Goal: Information Seeking & Learning: Learn about a topic

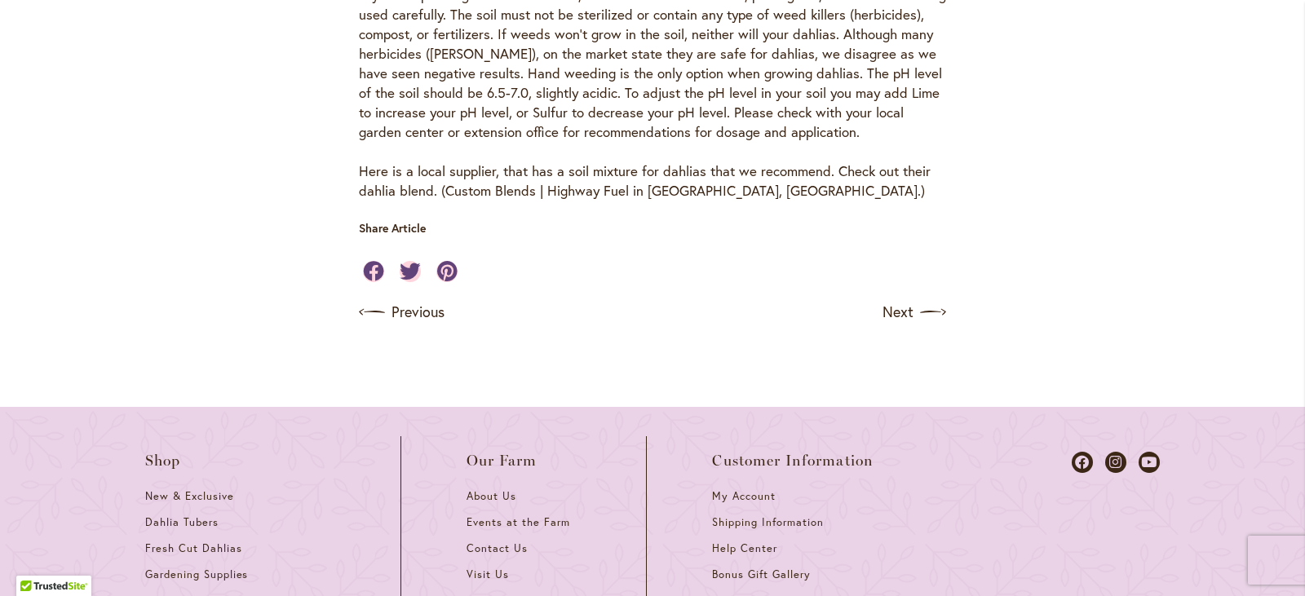
scroll to position [876, 0]
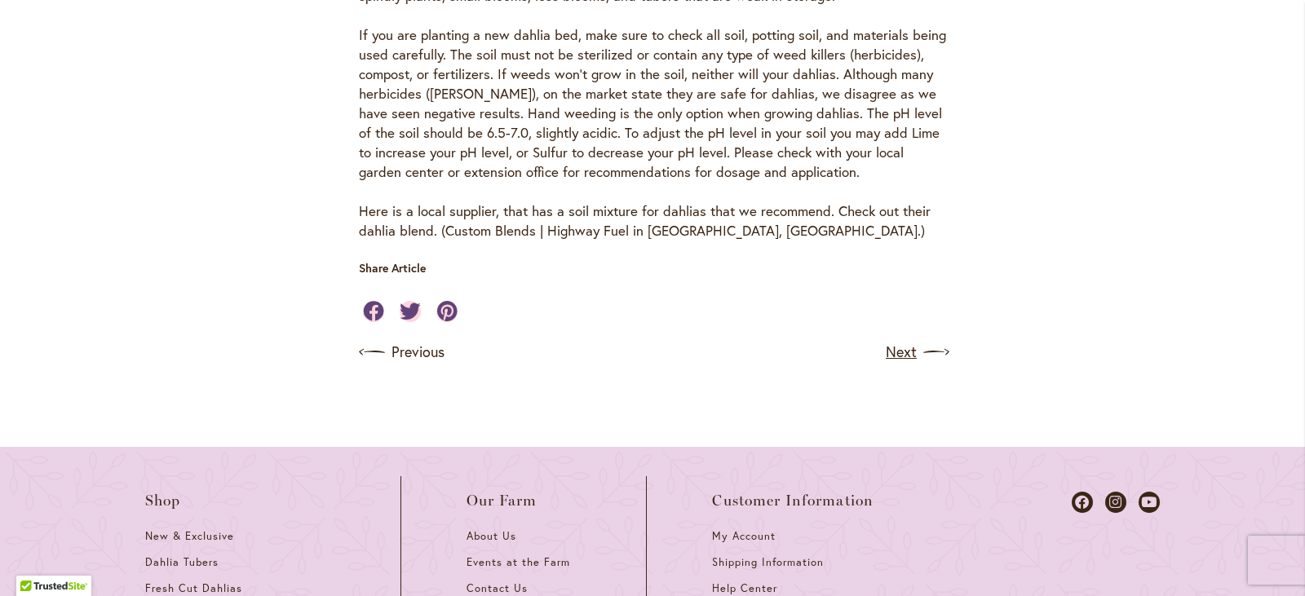
click at [923, 365] on img at bounding box center [936, 352] width 26 height 26
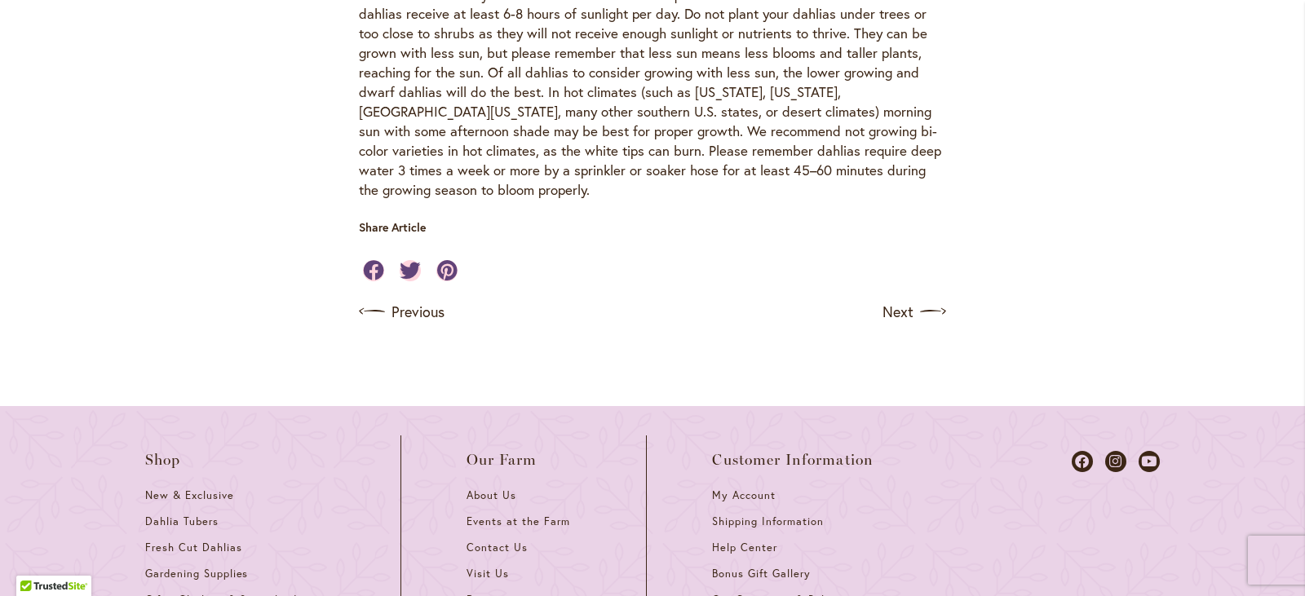
scroll to position [684, 0]
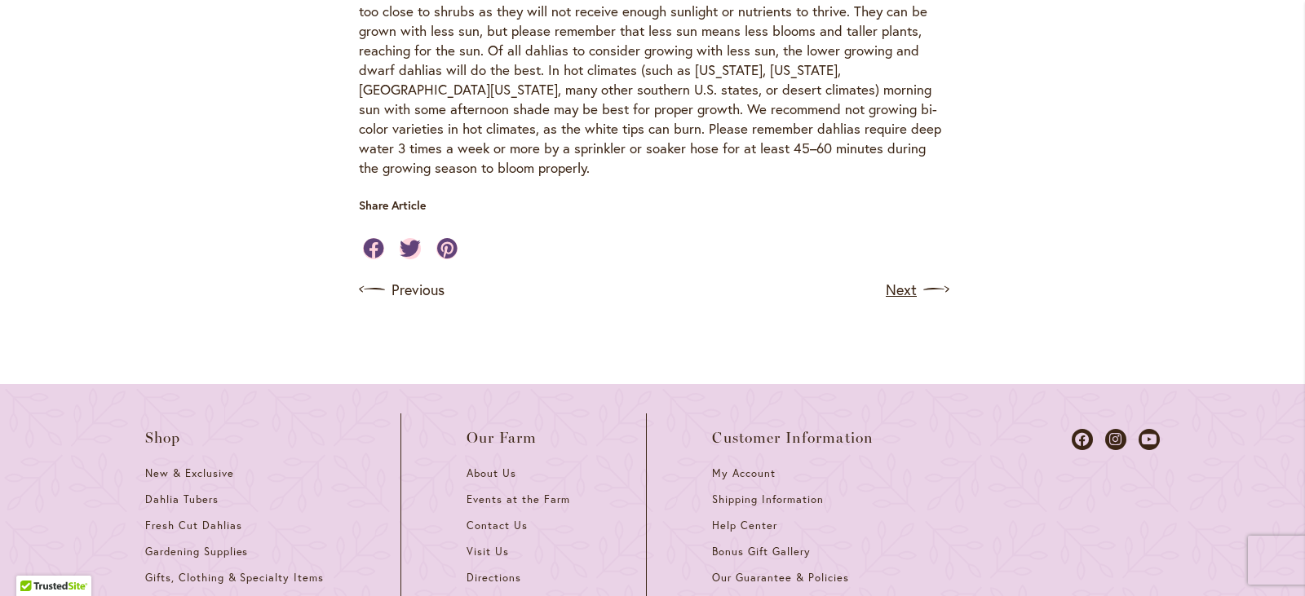
click at [923, 292] on img at bounding box center [936, 290] width 26 height 26
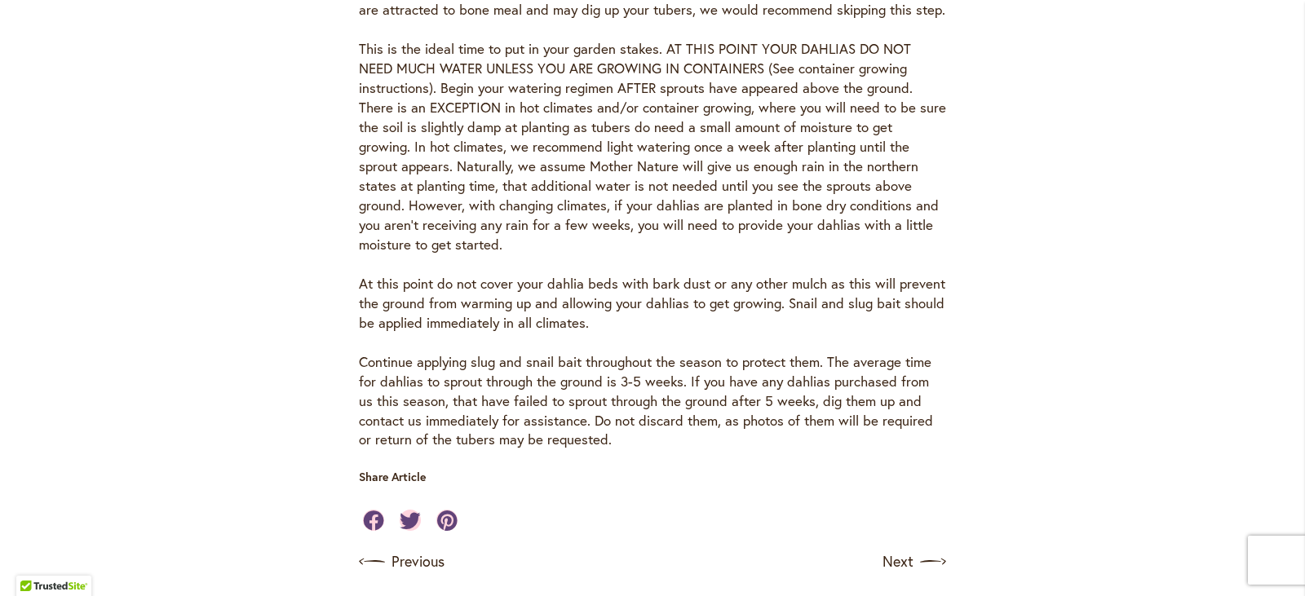
scroll to position [1244, 0]
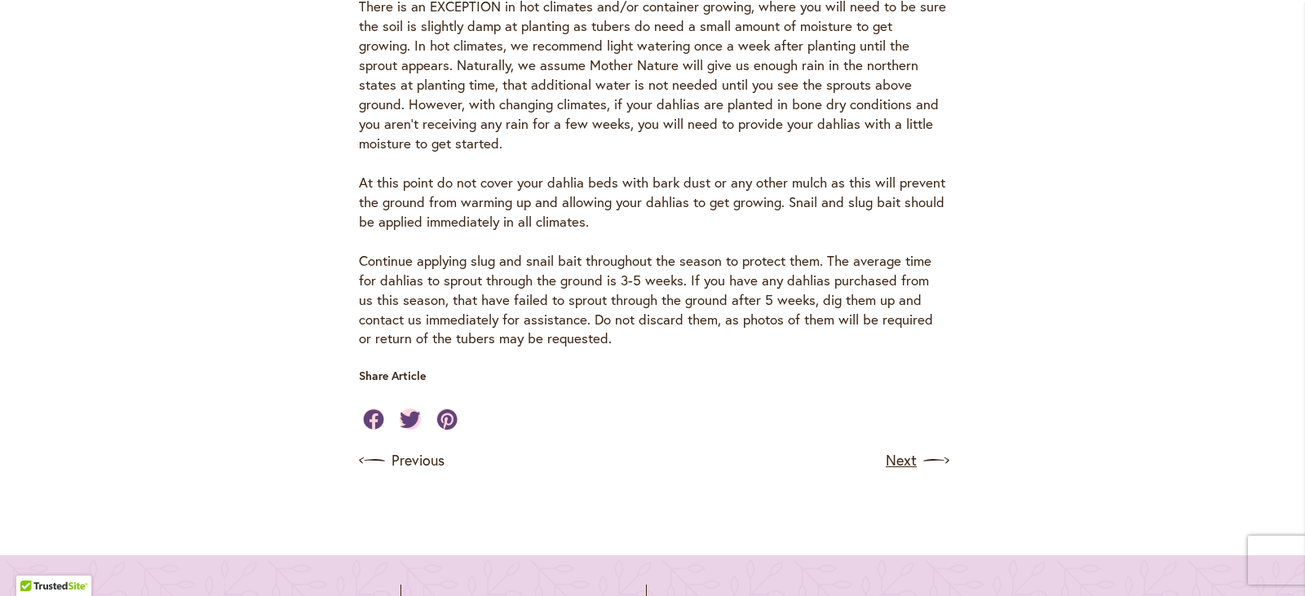
click at [928, 451] on img at bounding box center [936, 461] width 26 height 26
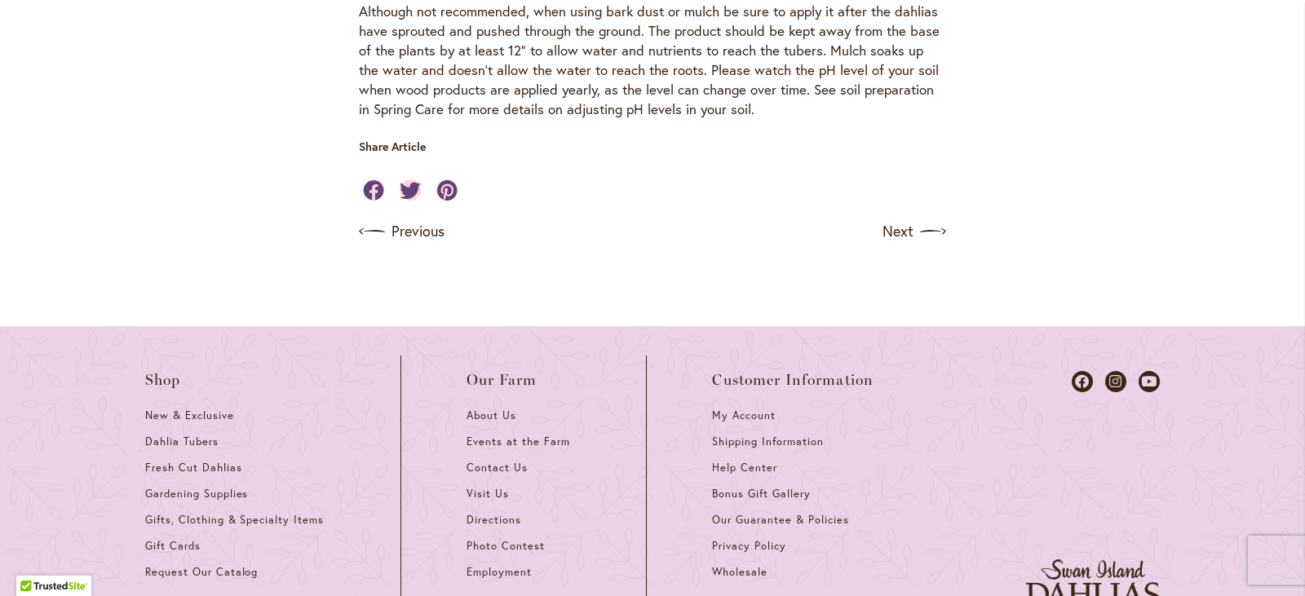
scroll to position [2048, 0]
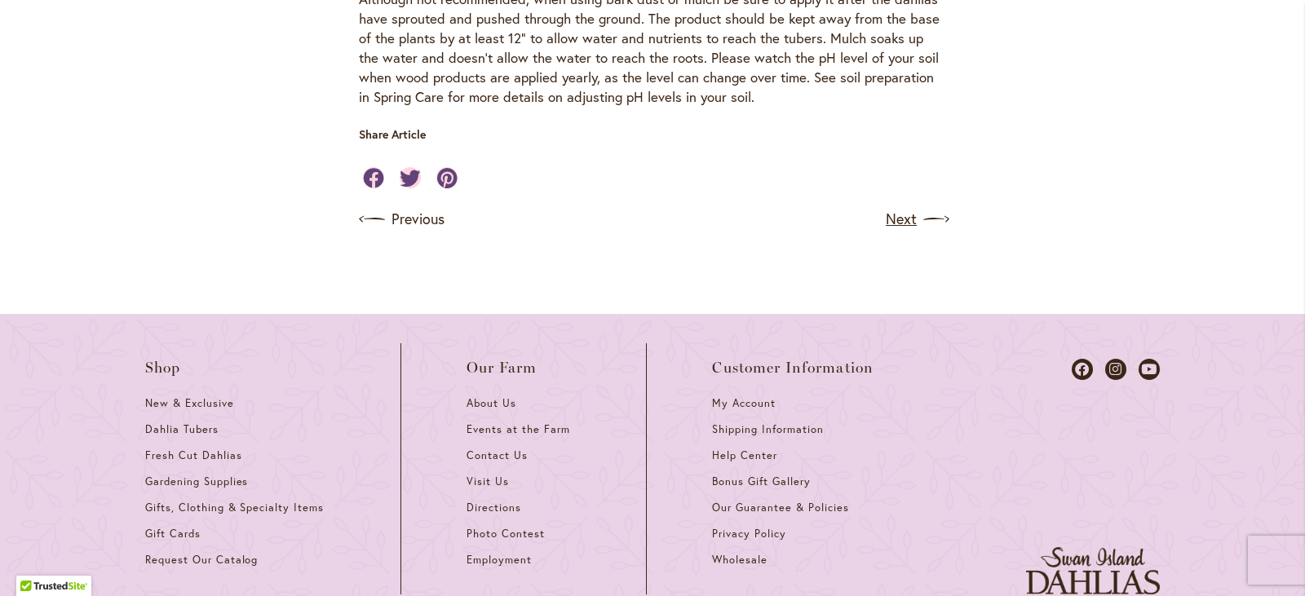
click at [926, 232] on img at bounding box center [936, 219] width 26 height 26
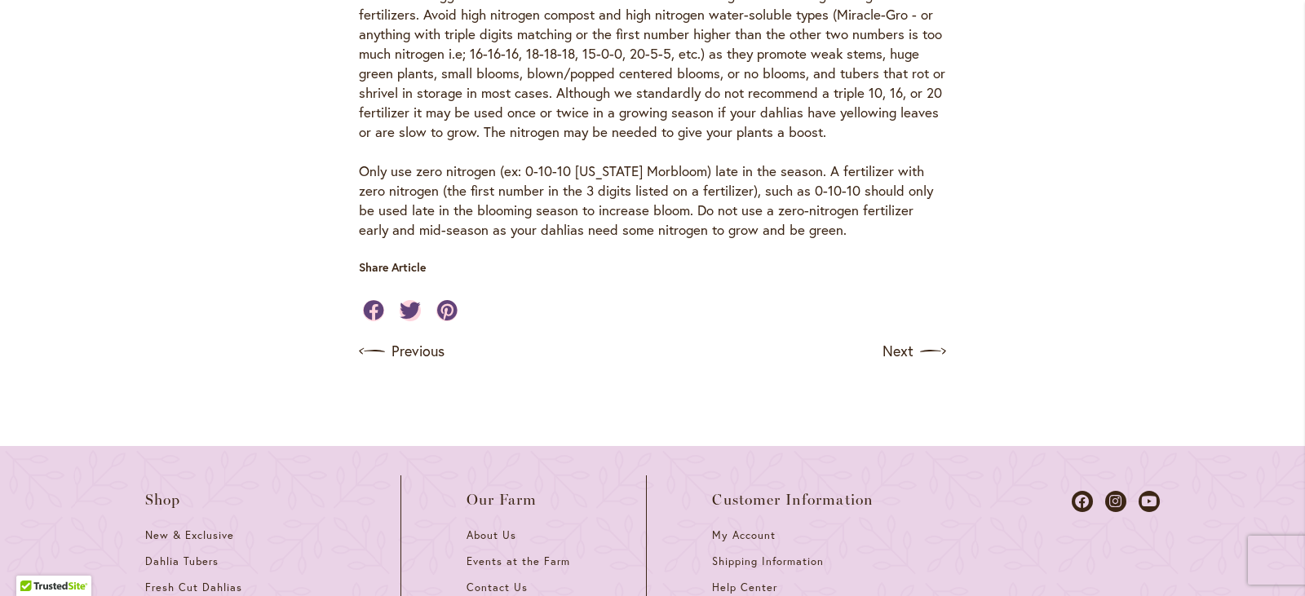
scroll to position [1586, 0]
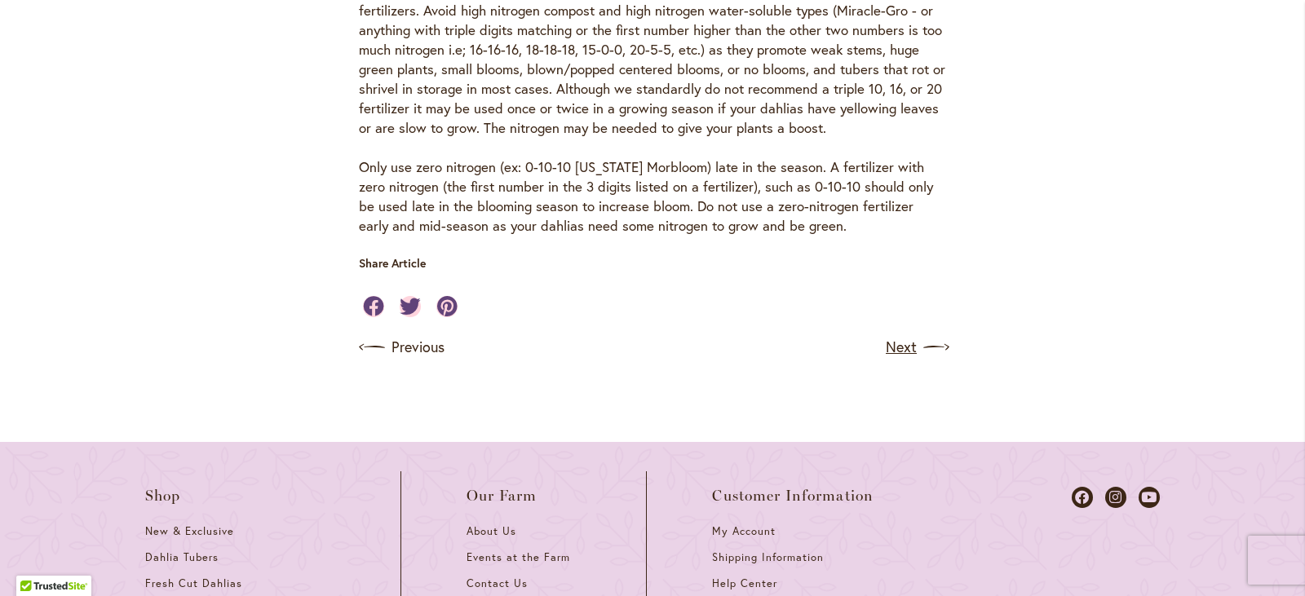
click at [923, 361] on img at bounding box center [936, 347] width 26 height 26
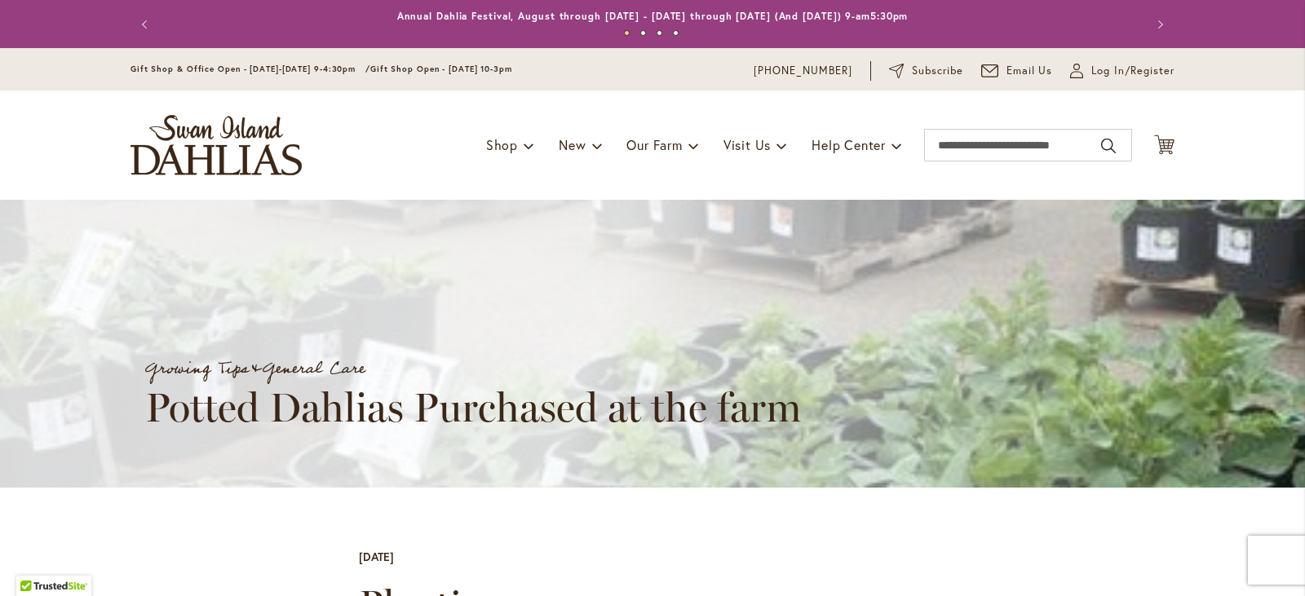
drag, startPoint x: 1291, startPoint y: 131, endPoint x: 1287, endPoint y: 187, distance: 55.6
click at [1287, 187] on header "Skip to Content Gift Shop & Office Open - Monday-Friday 9-4:30pm / Gift Shop Op…" at bounding box center [652, 124] width 1305 height 152
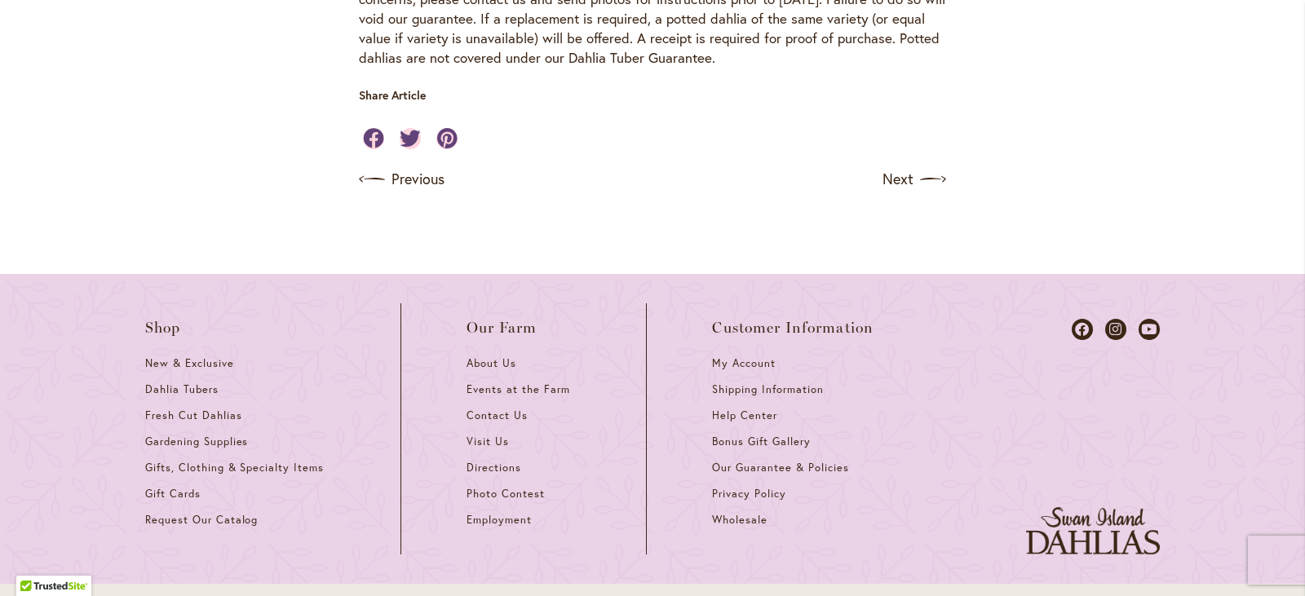
scroll to position [1347, 0]
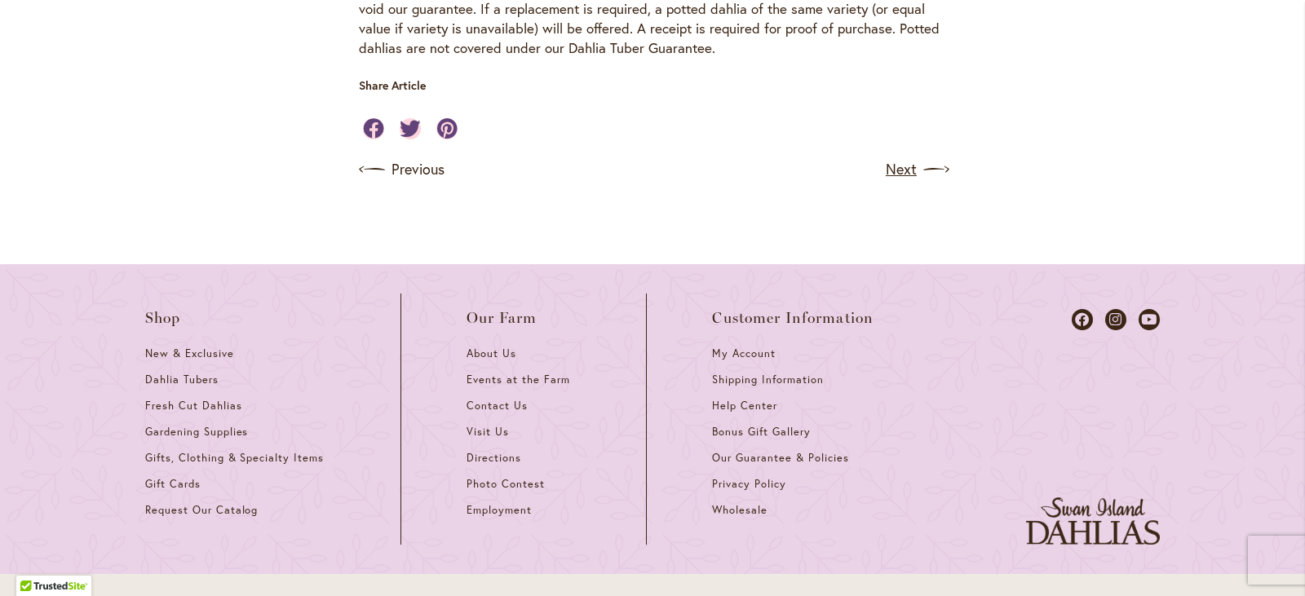
click at [923, 183] on img at bounding box center [936, 170] width 26 height 26
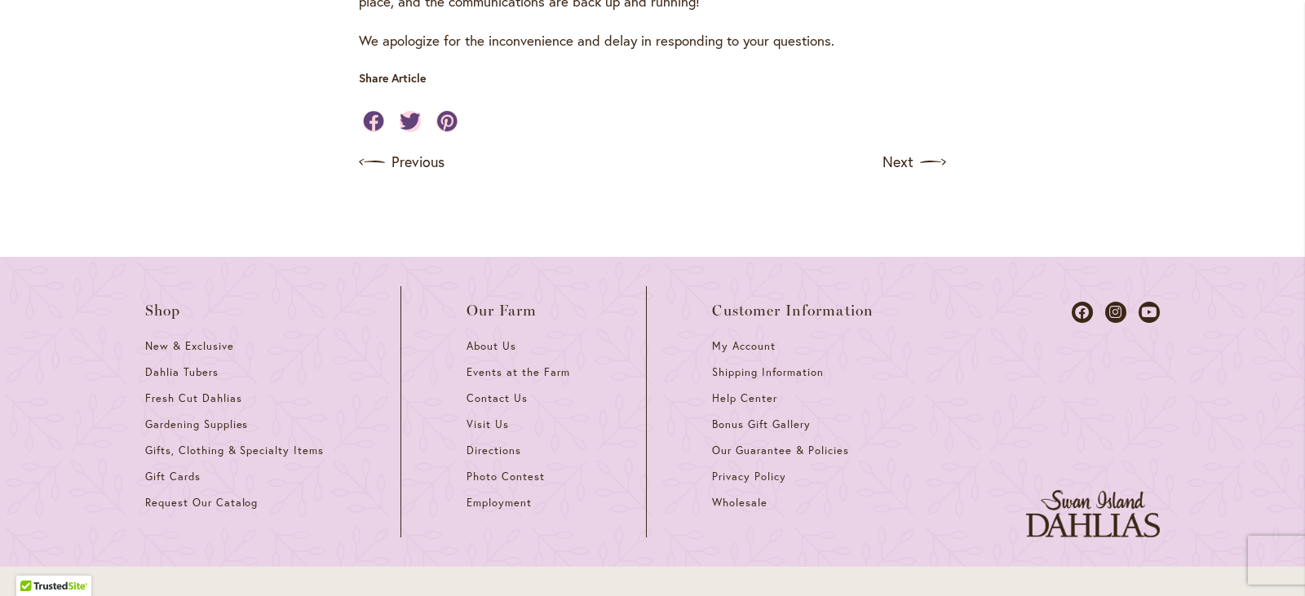
scroll to position [1369, 0]
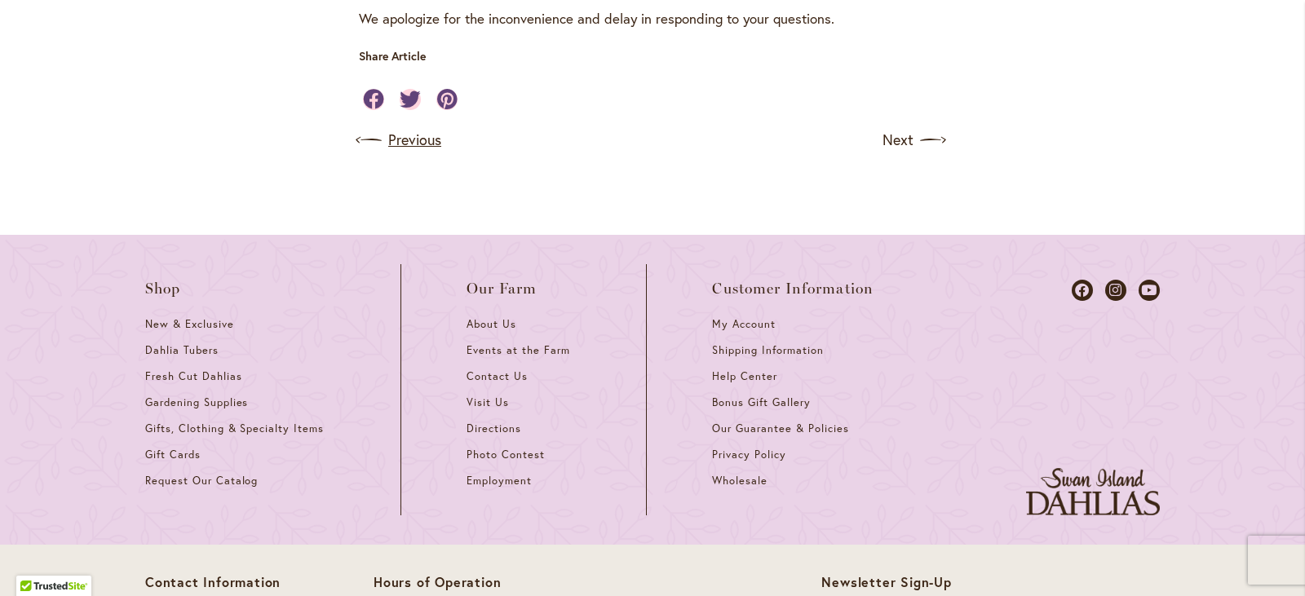
click at [408, 153] on link "Previous" at bounding box center [400, 140] width 82 height 26
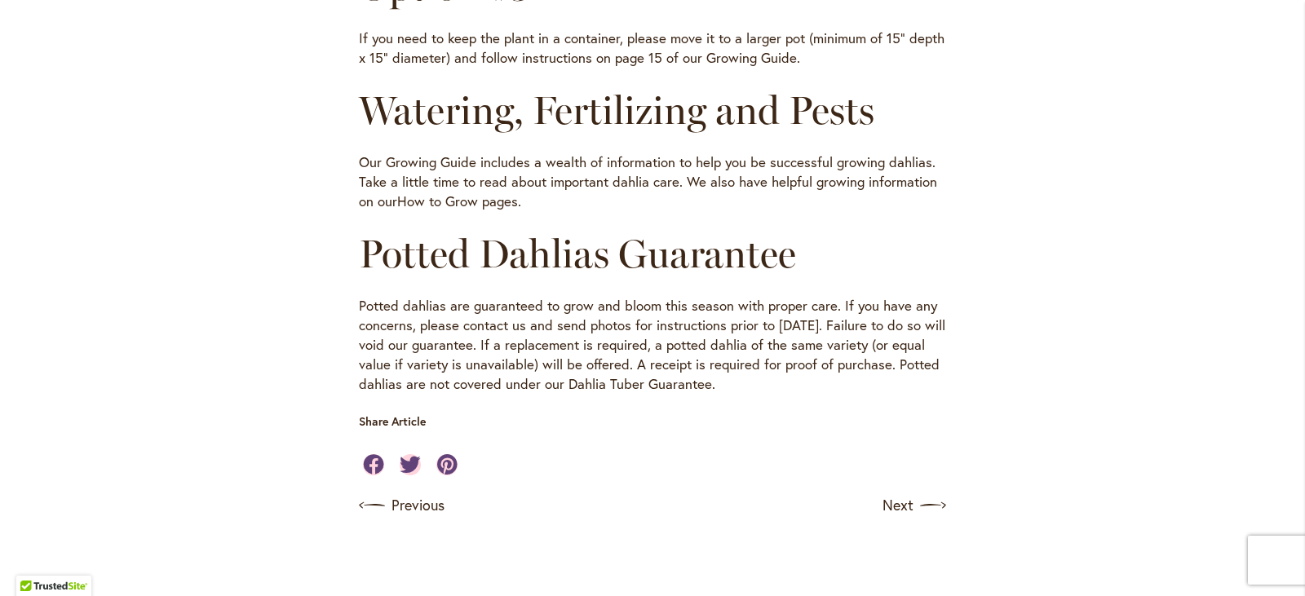
scroll to position [1260, 0]
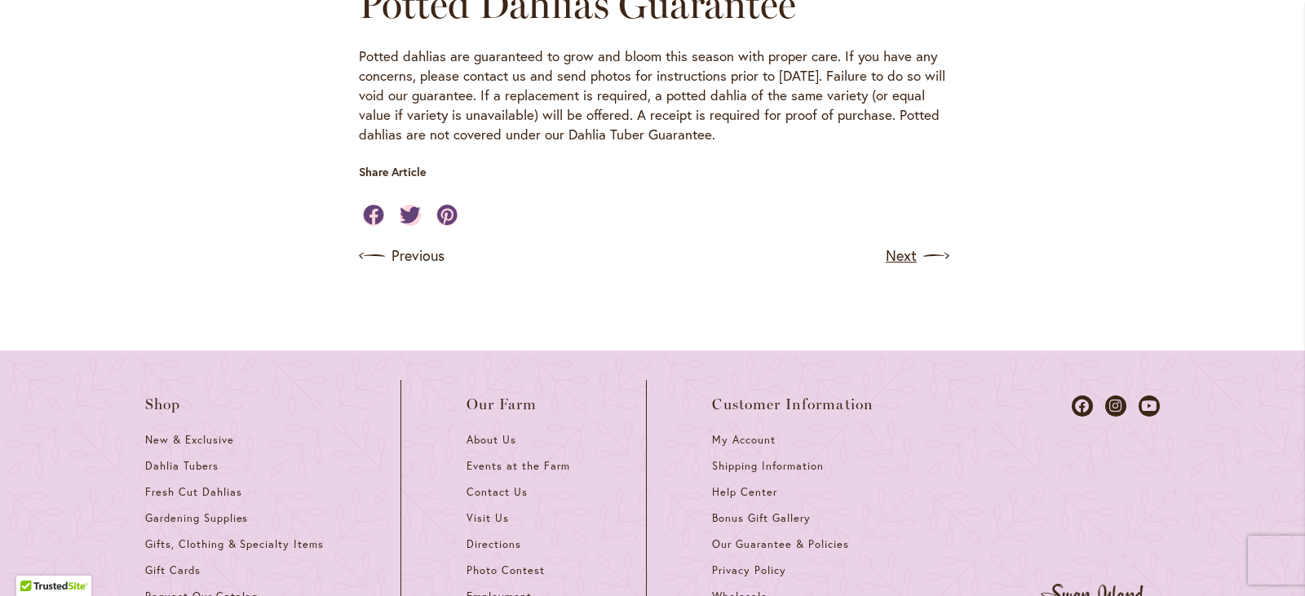
click at [916, 269] on link "Next" at bounding box center [916, 256] width 60 height 26
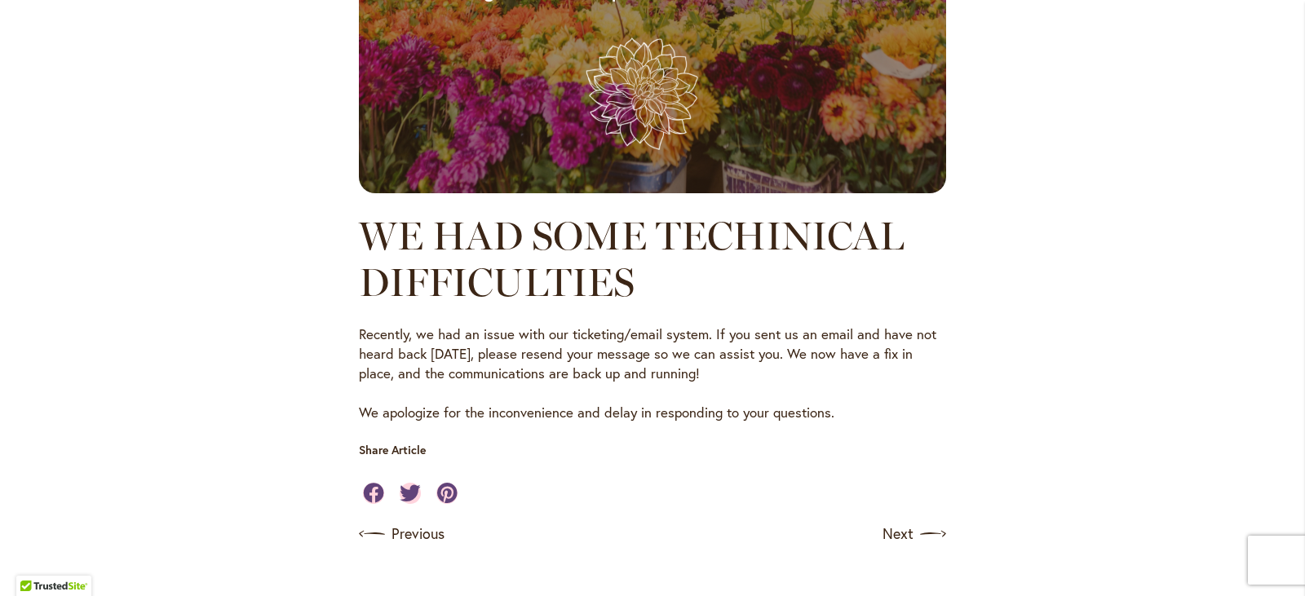
scroll to position [1320, 0]
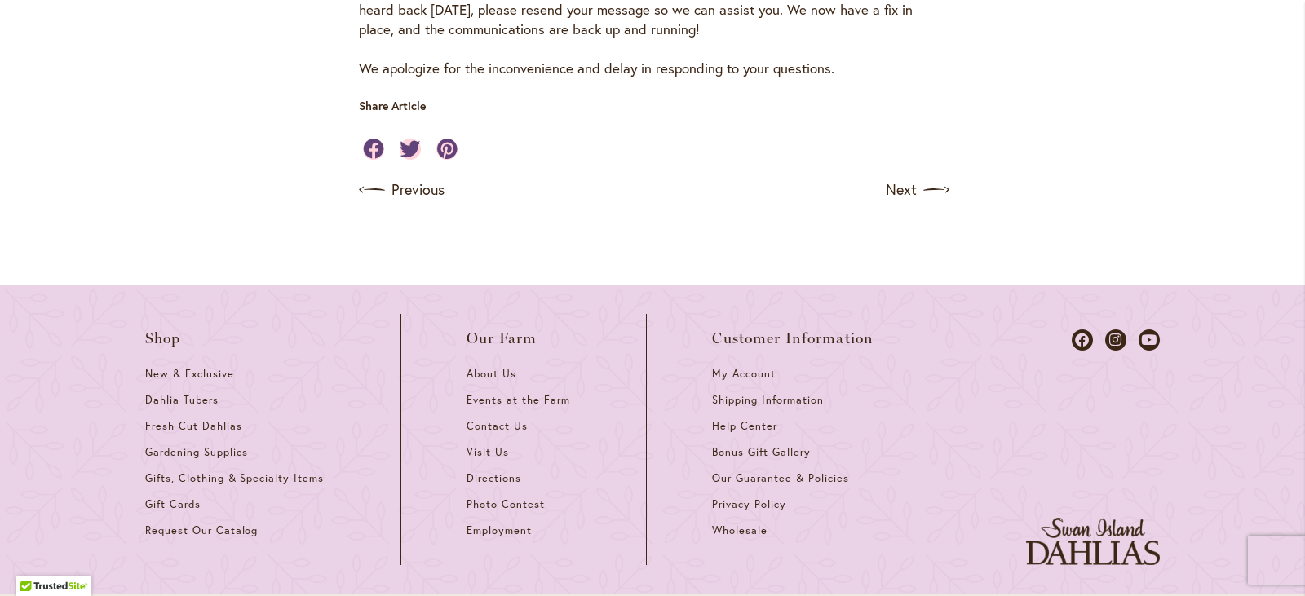
click at [923, 203] on img at bounding box center [936, 190] width 26 height 26
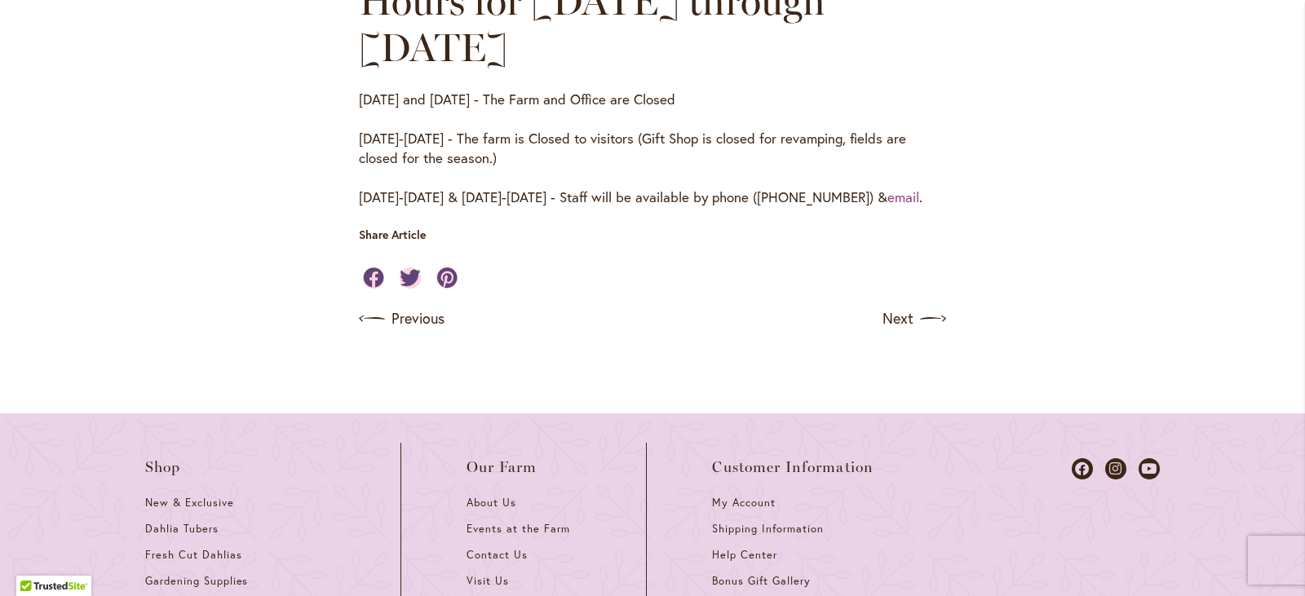
scroll to position [1232, 0]
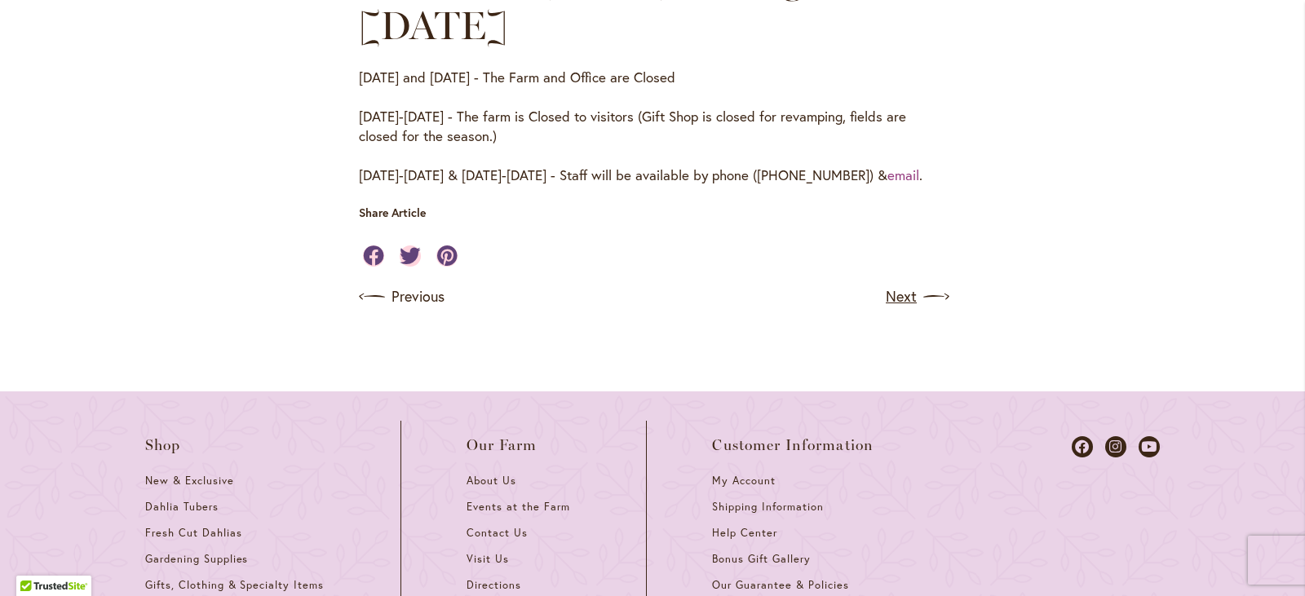
click at [923, 310] on img at bounding box center [936, 297] width 26 height 26
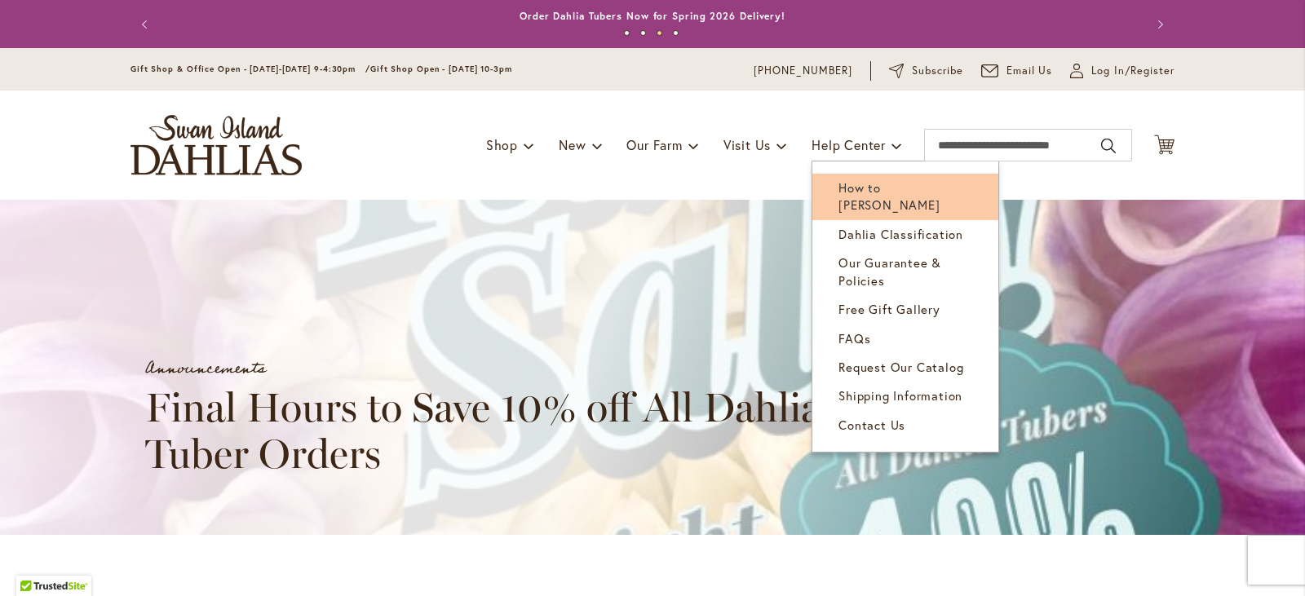
click at [858, 188] on span "How to [PERSON_NAME]" at bounding box center [888, 195] width 101 height 33
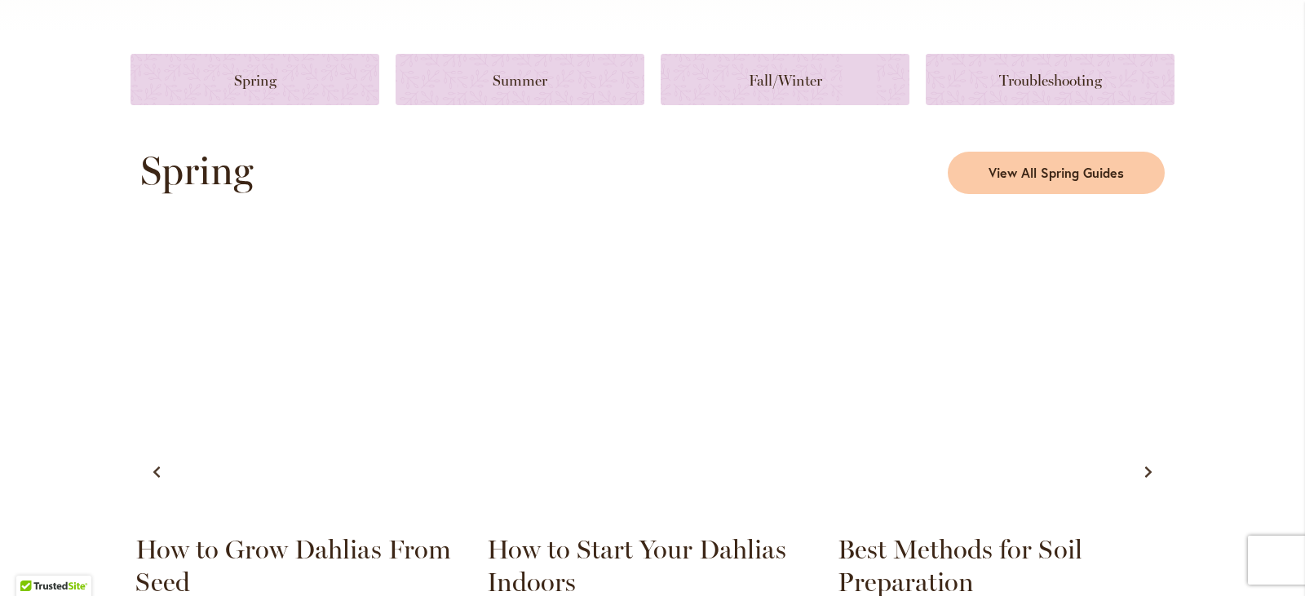
scroll to position [790, 0]
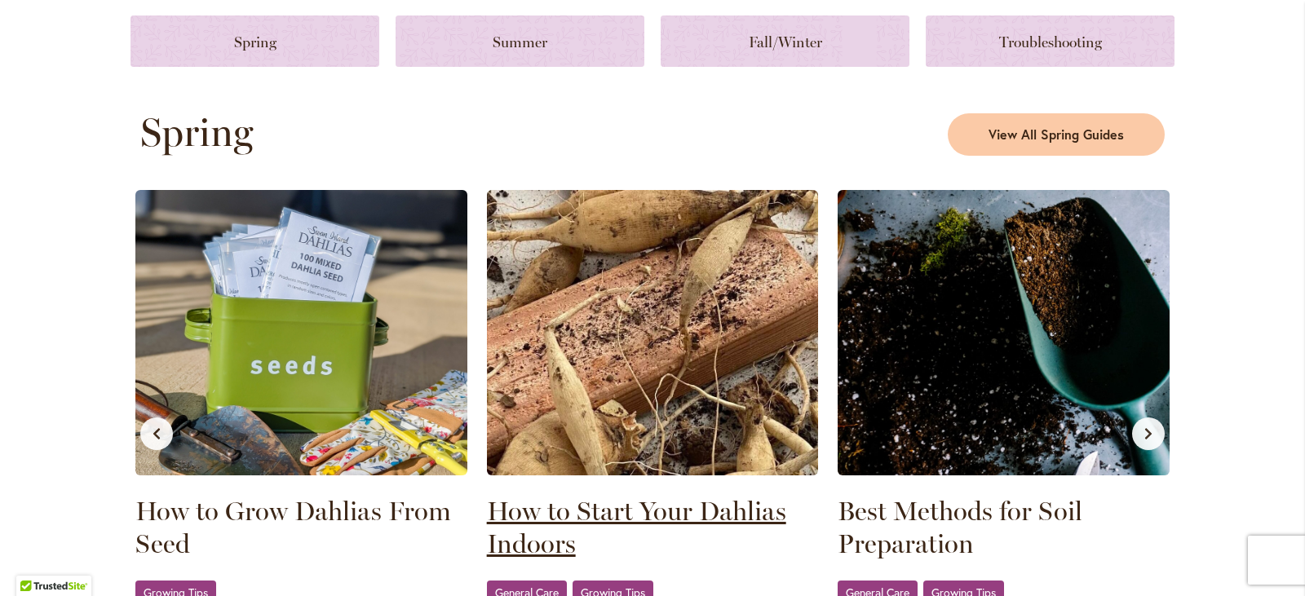
click at [653, 507] on link "How to Start Your Dahlias Indoors" at bounding box center [653, 527] width 332 height 65
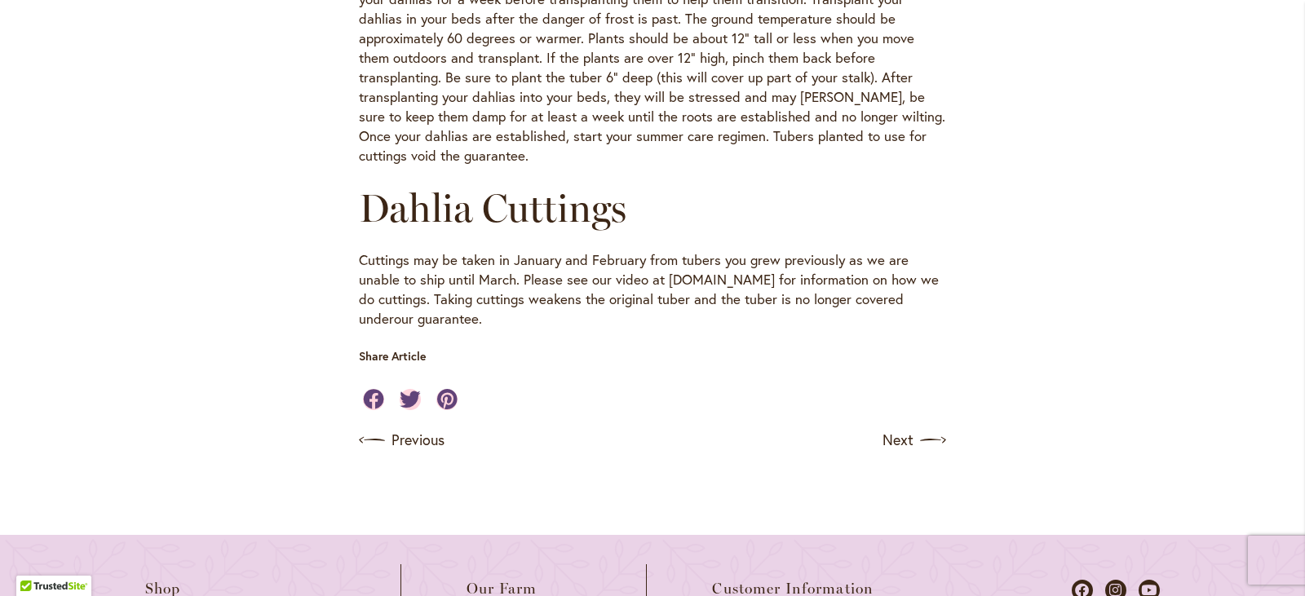
scroll to position [989, 0]
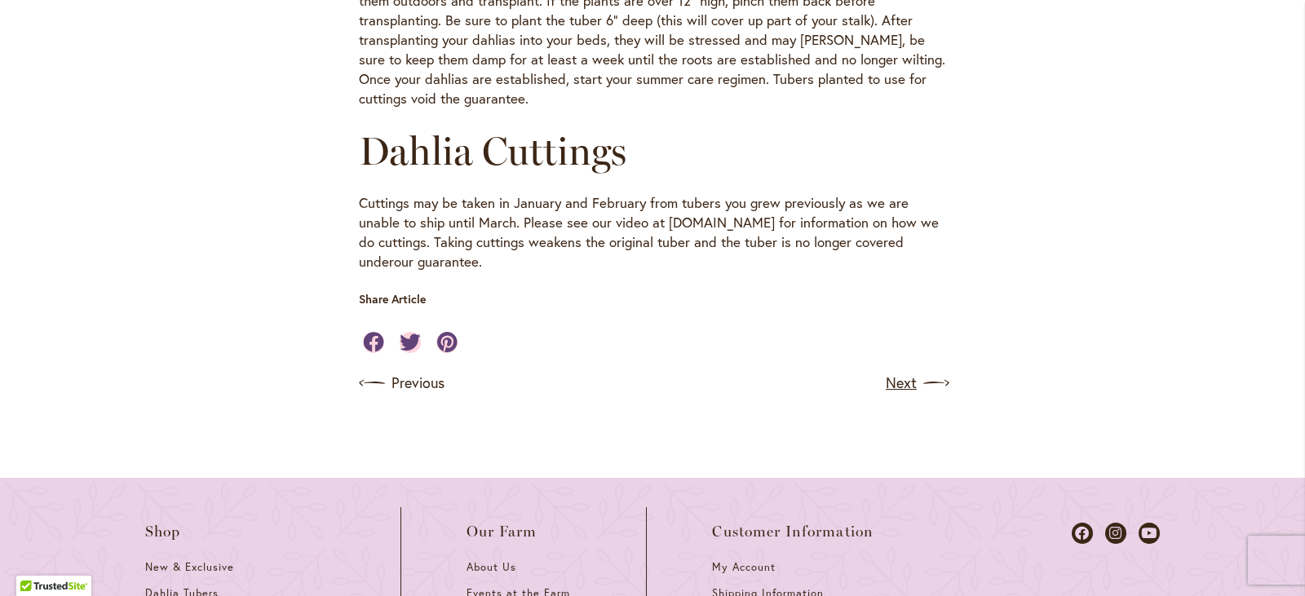
click at [908, 396] on link "Next" at bounding box center [916, 383] width 60 height 26
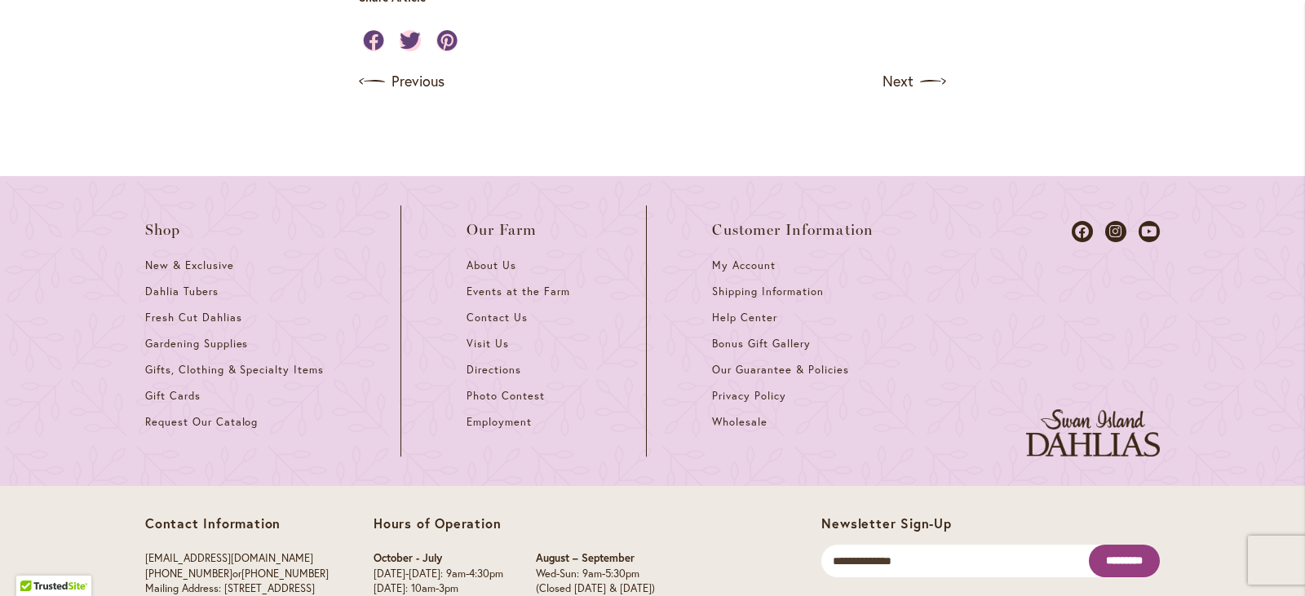
scroll to position [5340, 0]
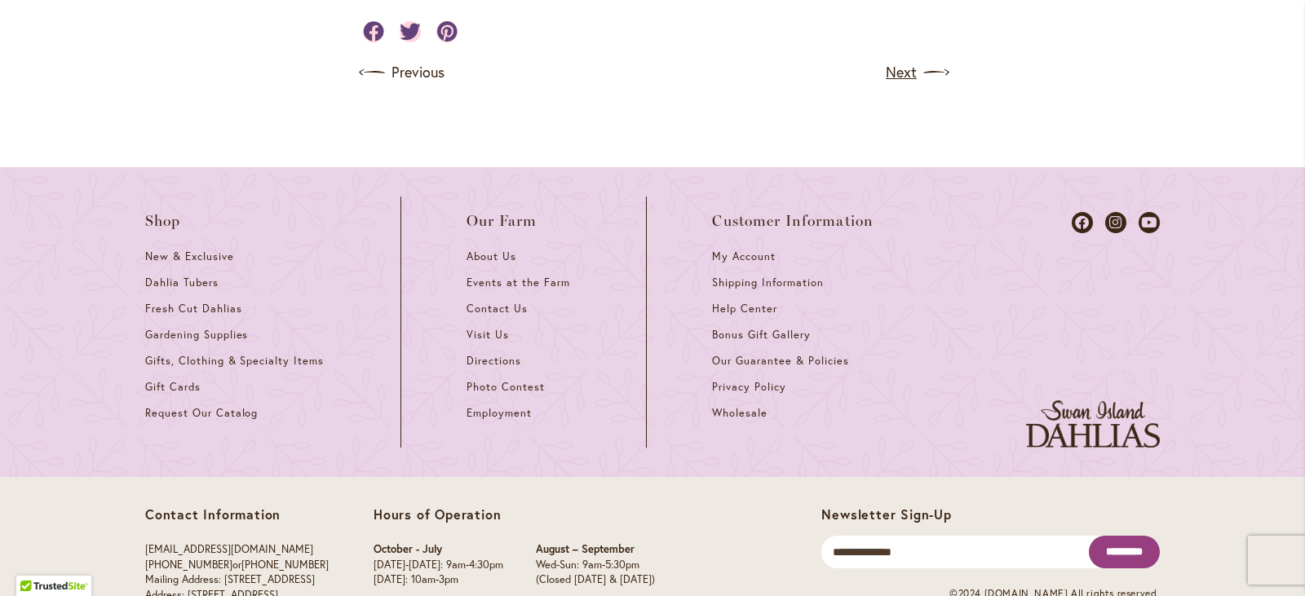
click at [896, 86] on link "Next" at bounding box center [916, 73] width 60 height 26
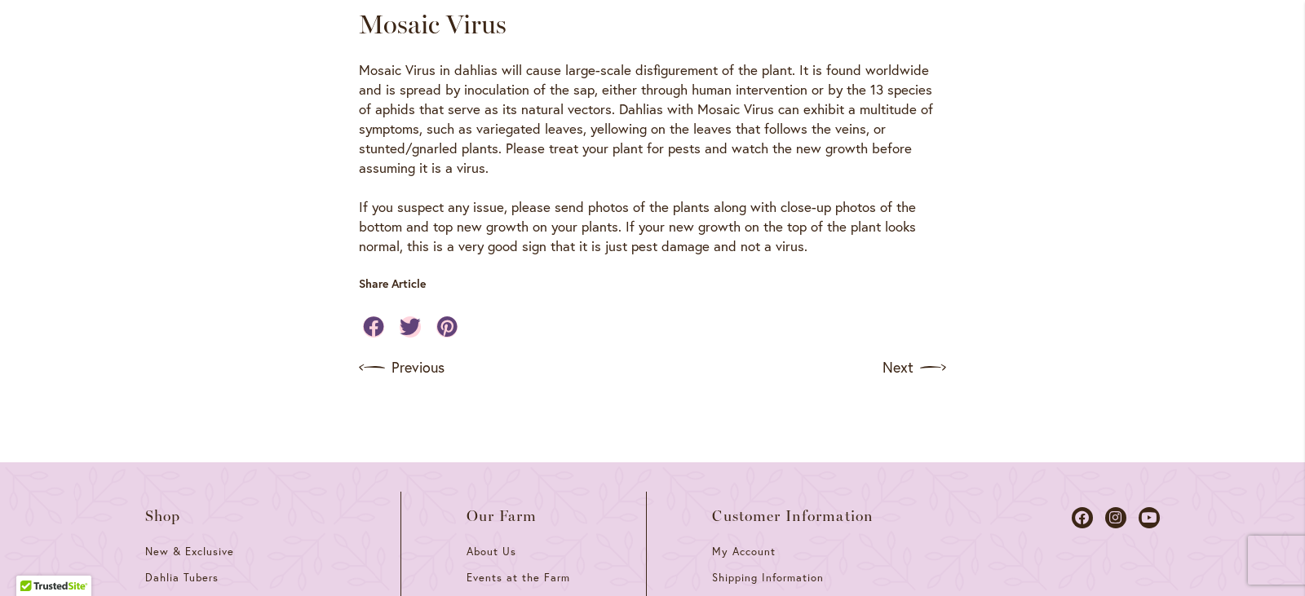
scroll to position [3169, 0]
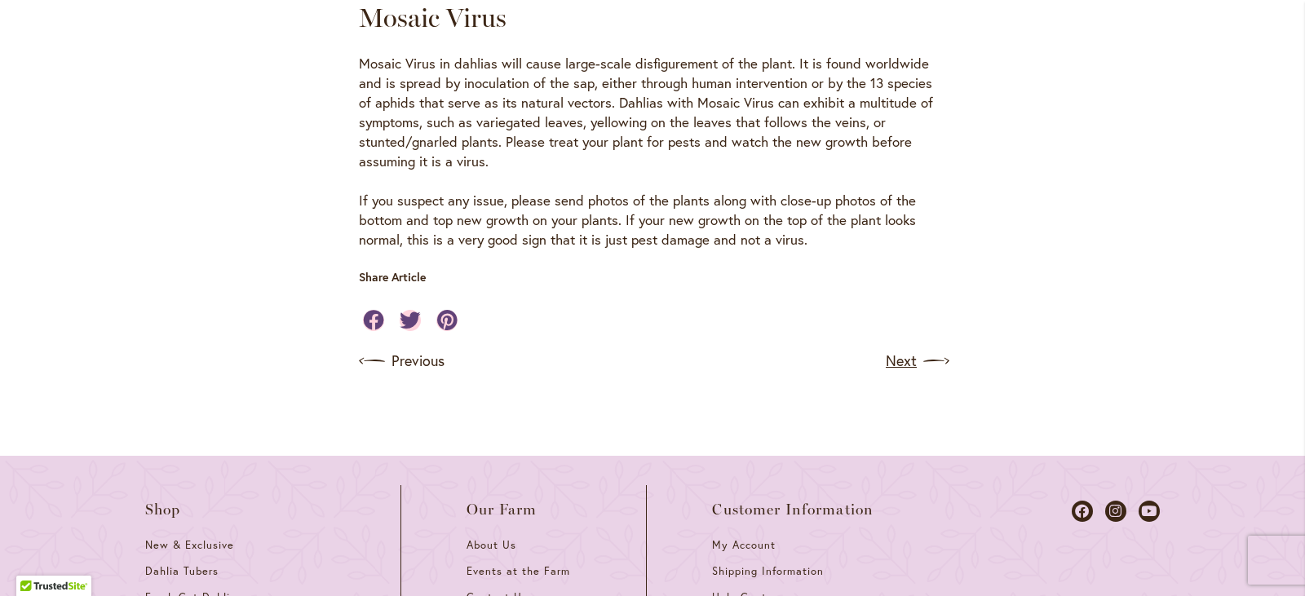
click at [923, 374] on img at bounding box center [936, 361] width 26 height 26
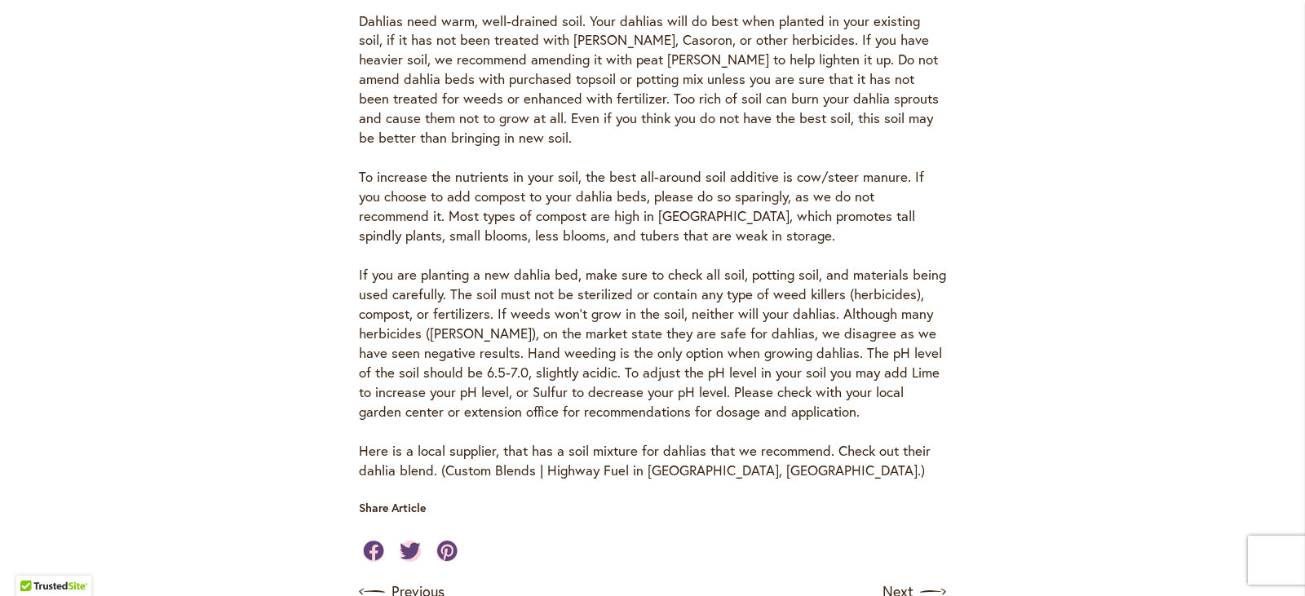
scroll to position [668, 0]
